Goal: Information Seeking & Learning: Learn about a topic

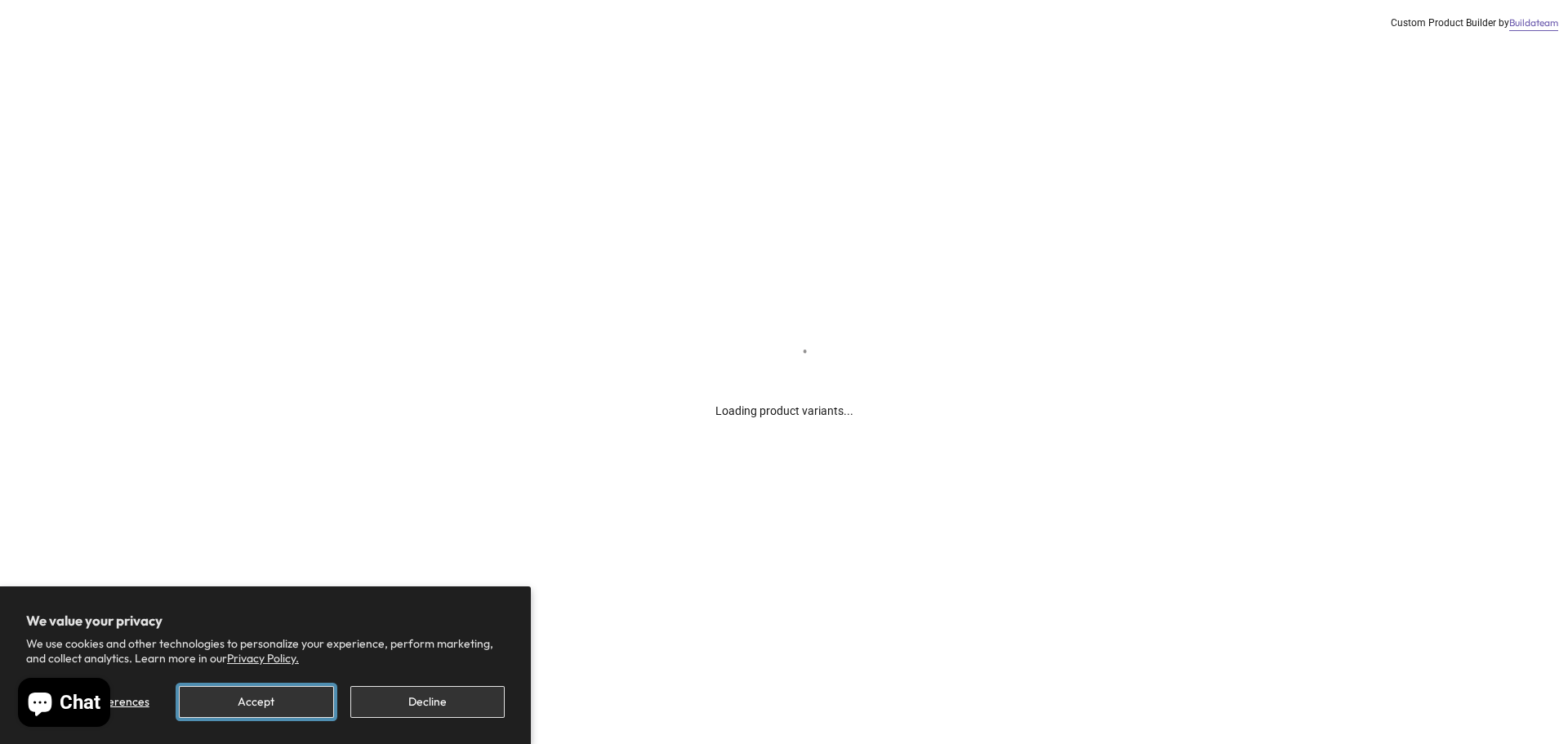
click at [289, 694] on button "Accept" at bounding box center [256, 702] width 155 height 32
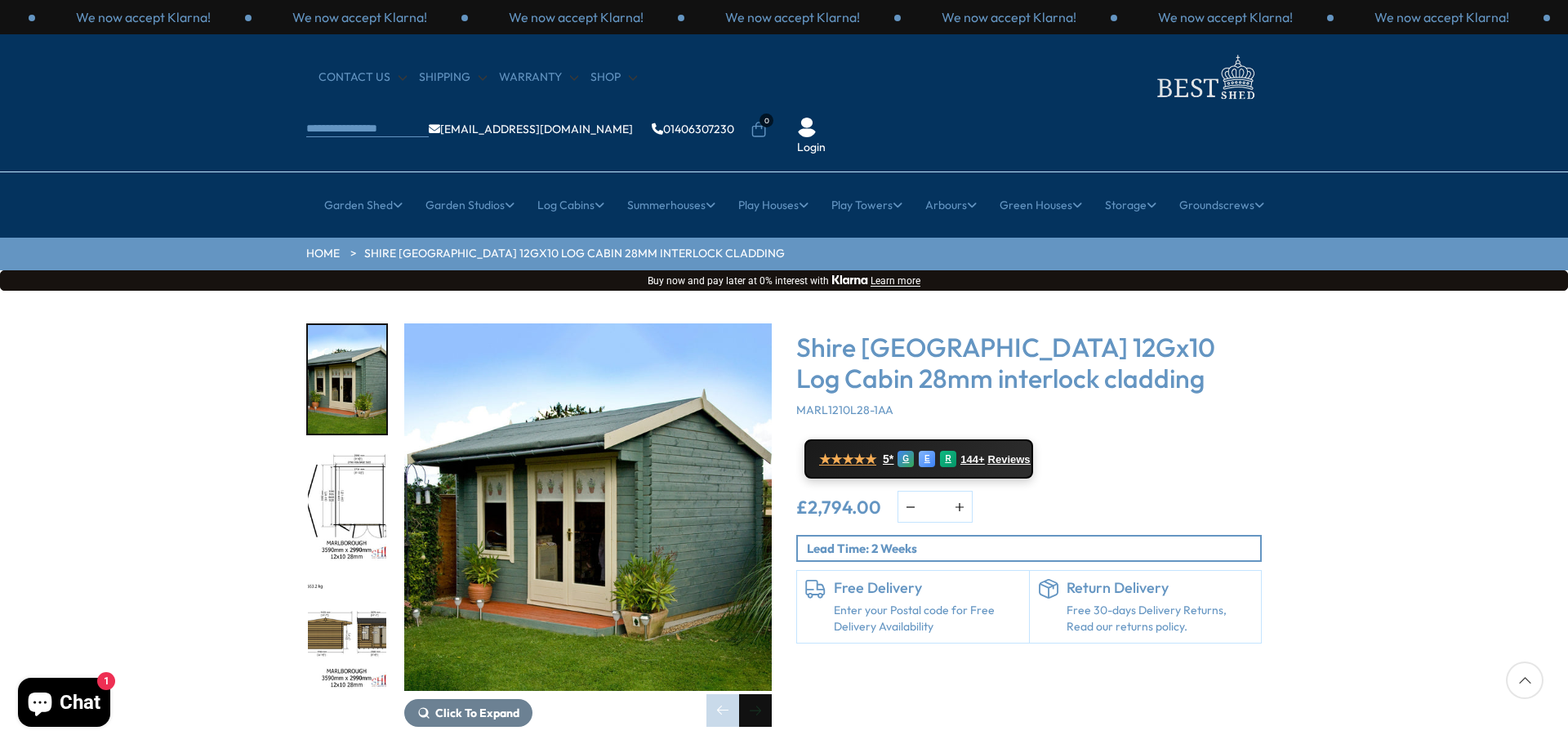
click at [750, 695] on div "Next slide" at bounding box center [755, 711] width 33 height 33
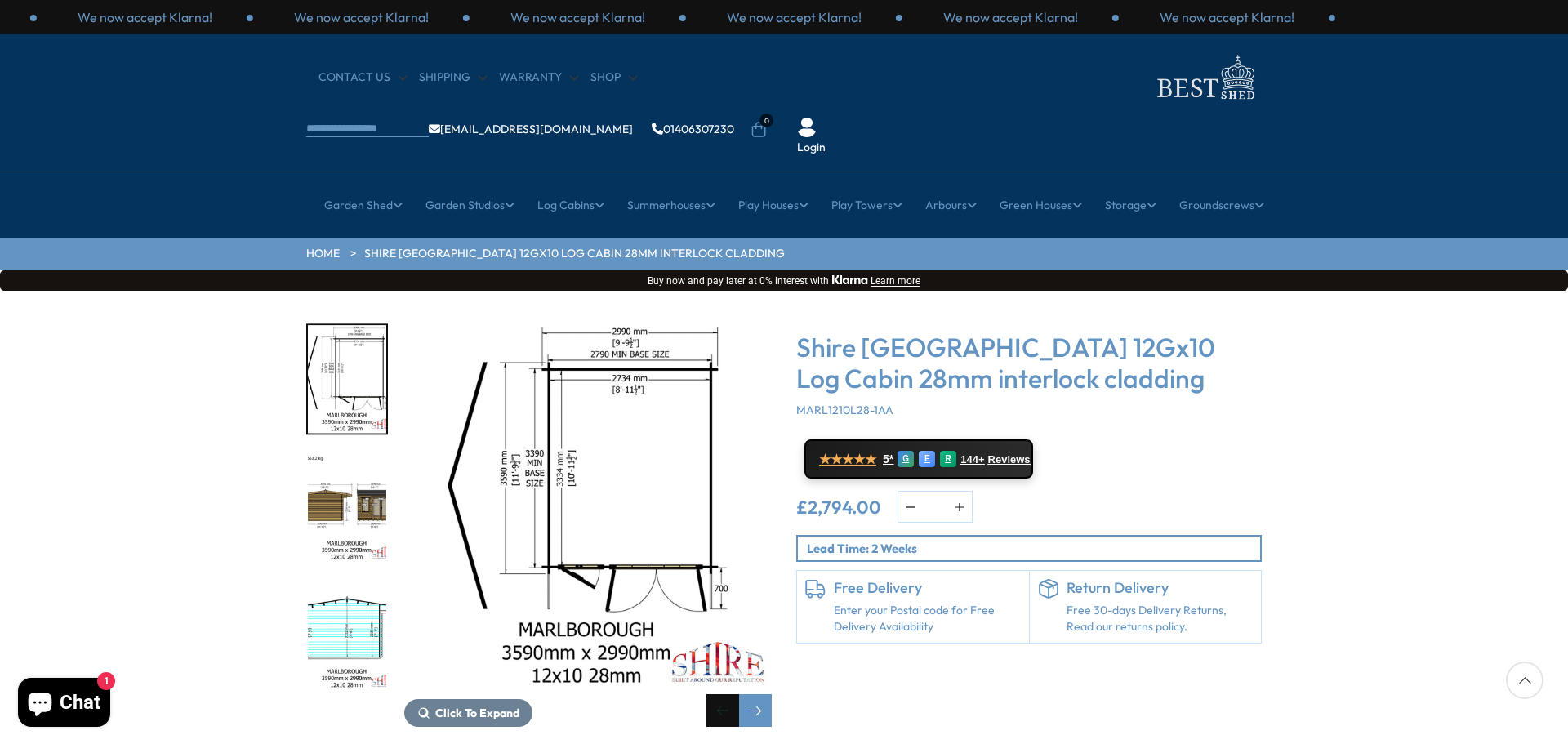
click at [725, 695] on div "Previous slide" at bounding box center [723, 711] width 33 height 33
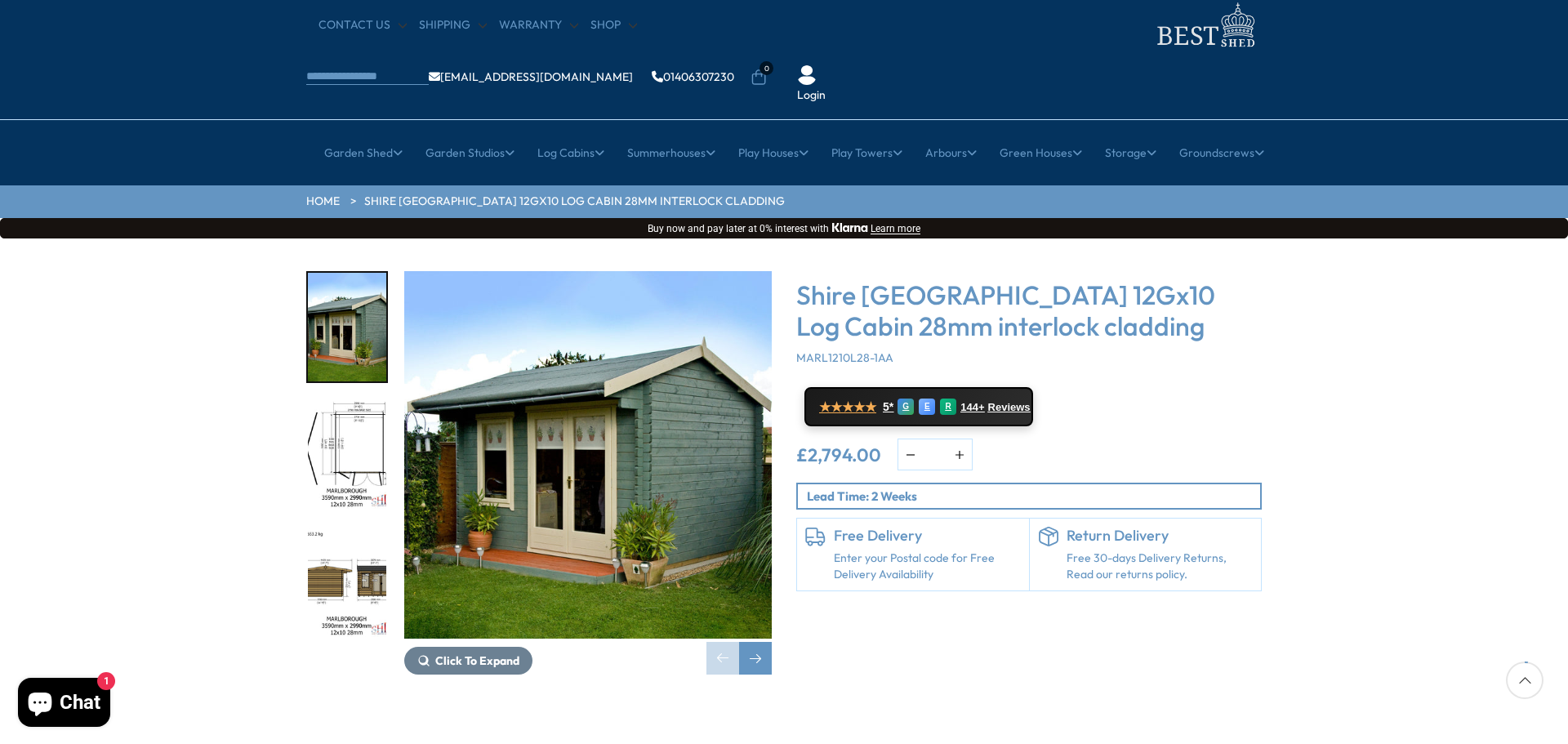
scroll to position [82, 0]
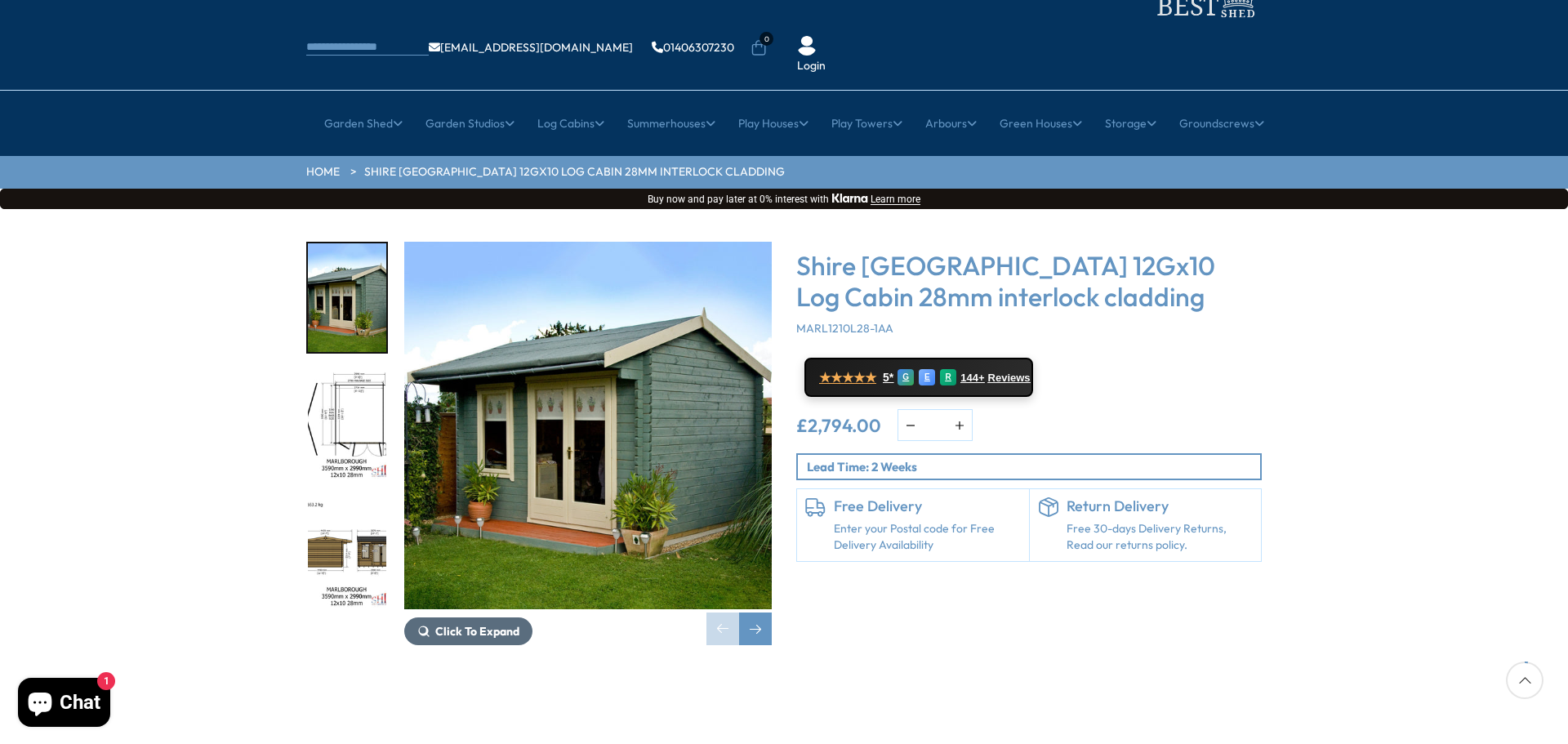
click at [494, 625] on span "Click To Expand" at bounding box center [477, 632] width 84 height 15
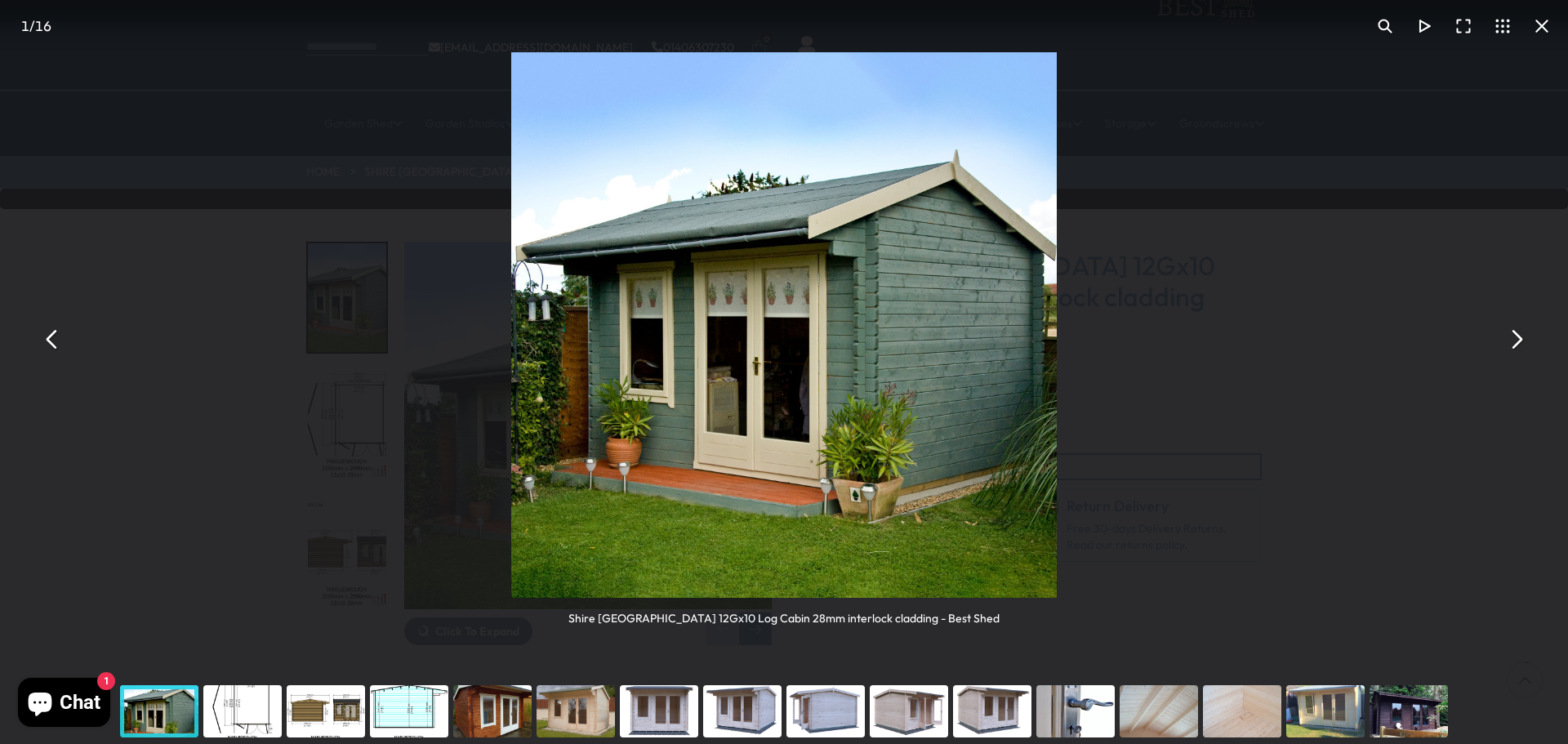
click at [465, 709] on div "You can close this modal content with the ESC key" at bounding box center [492, 712] width 83 height 65
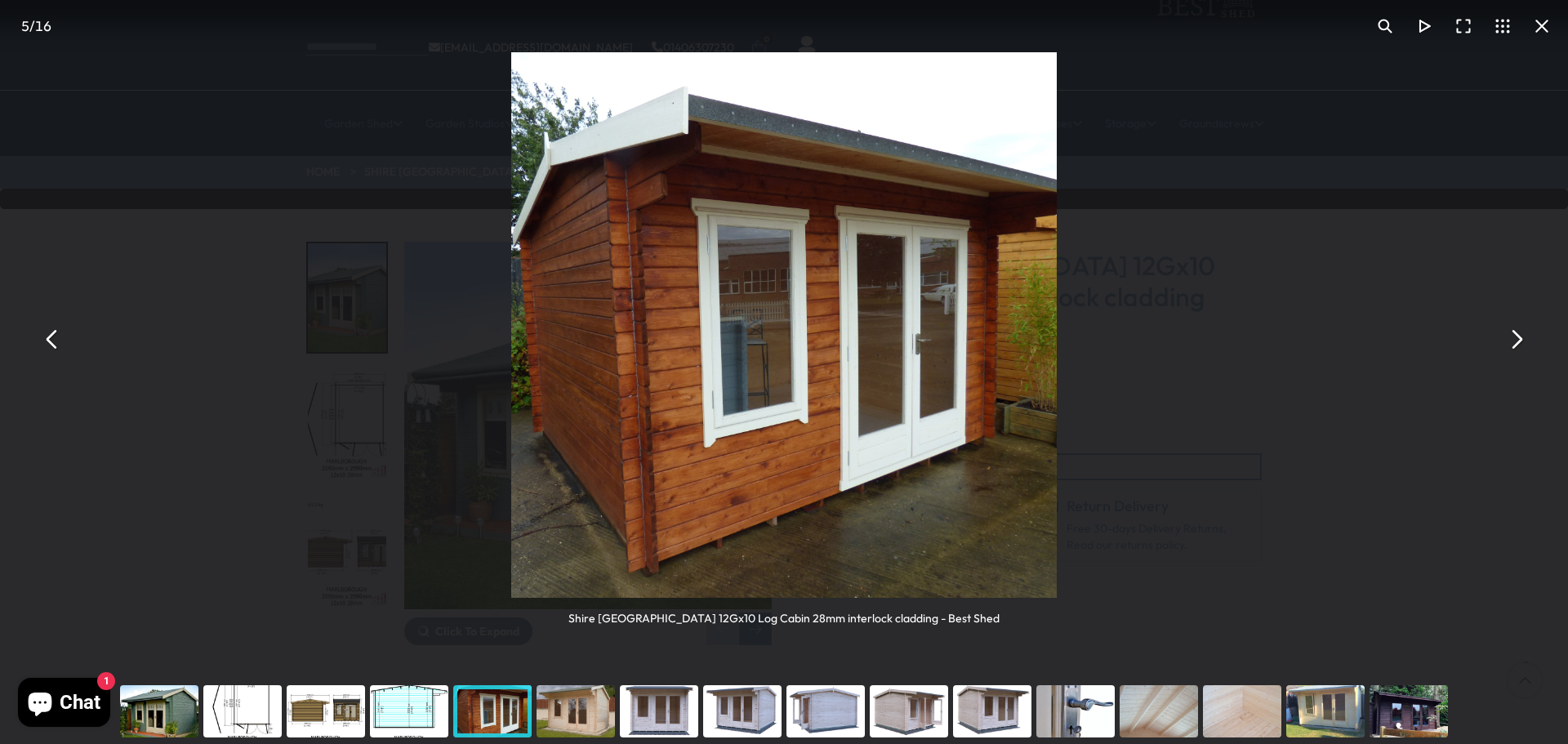
click at [550, 708] on div "You can close this modal content with the ESC key" at bounding box center [576, 712] width 83 height 65
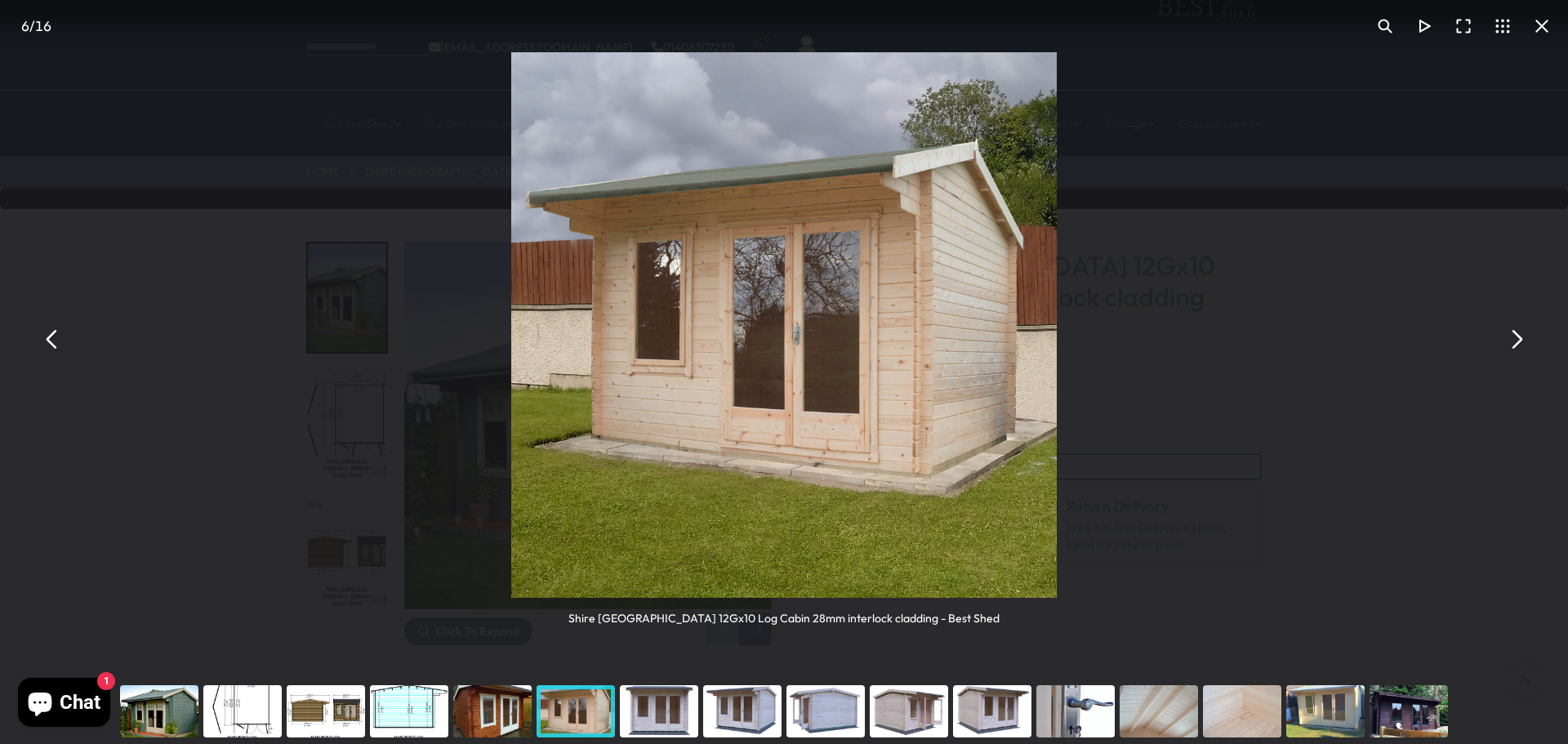
click at [618, 707] on div "You can close this modal content with the ESC key" at bounding box center [659, 712] width 83 height 65
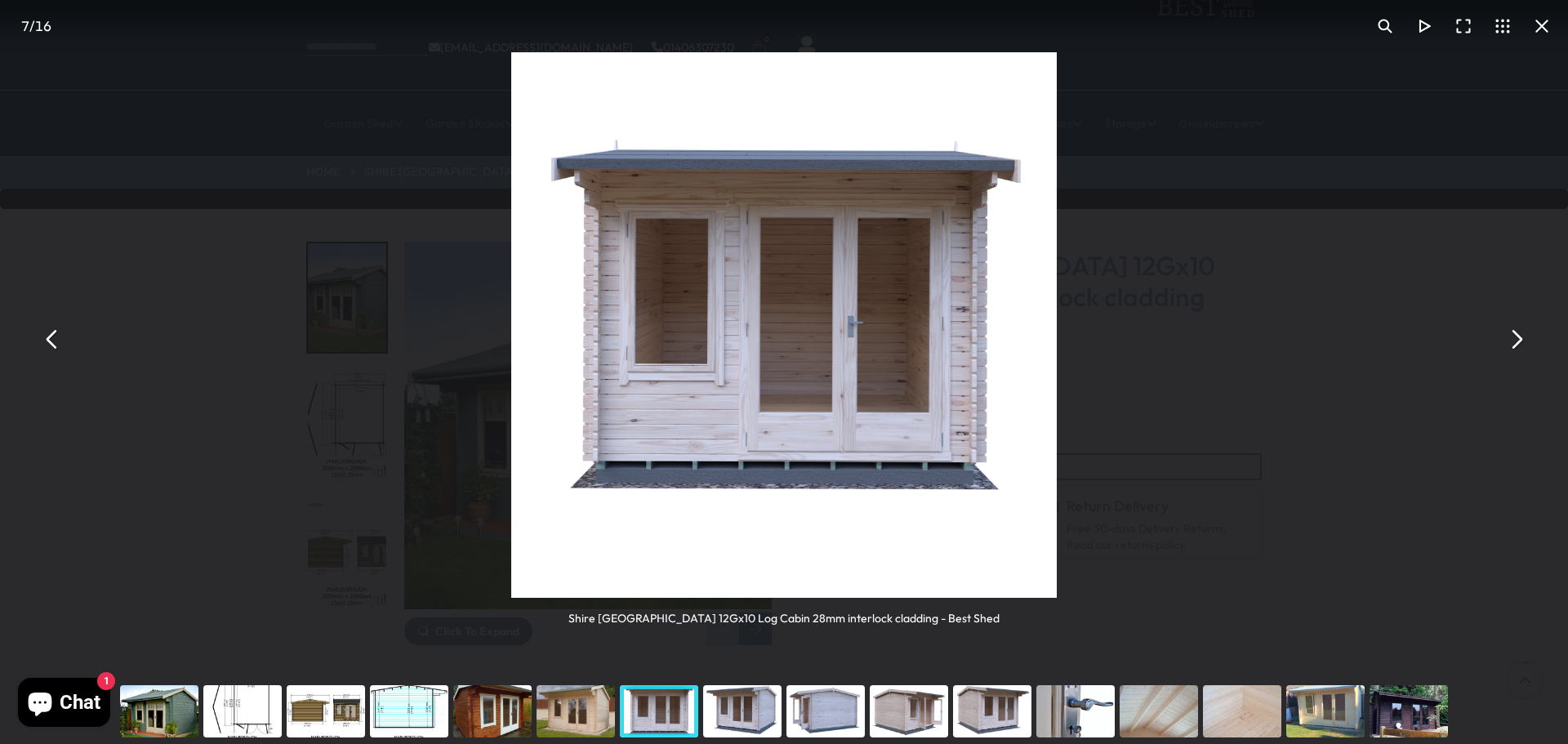
click at [692, 713] on div "You can close this modal content with the ESC key" at bounding box center [659, 712] width 83 height 65
